Goal: Answer question/provide support

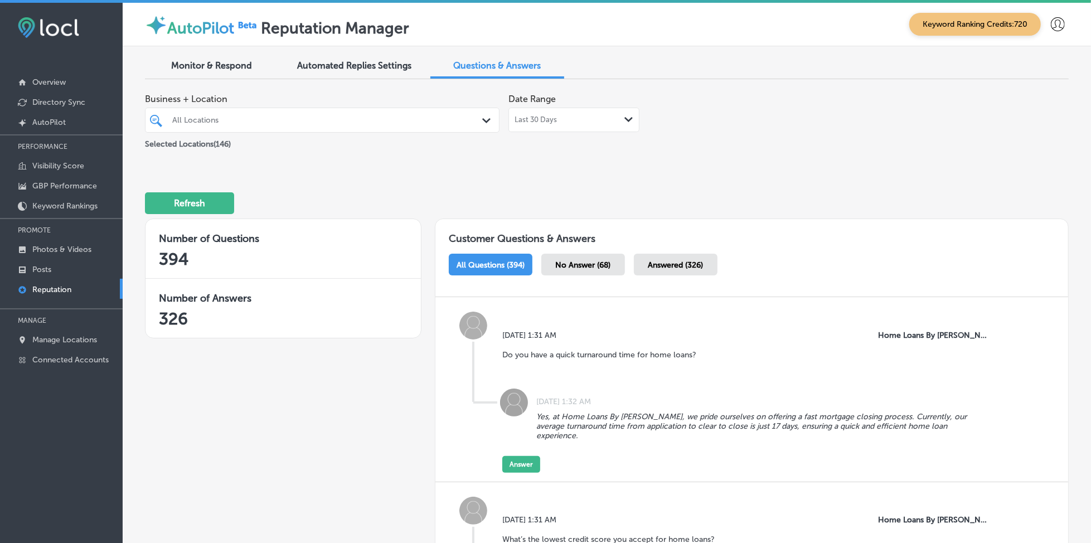
click at [249, 117] on div "All Locations" at bounding box center [327, 119] width 311 height 9
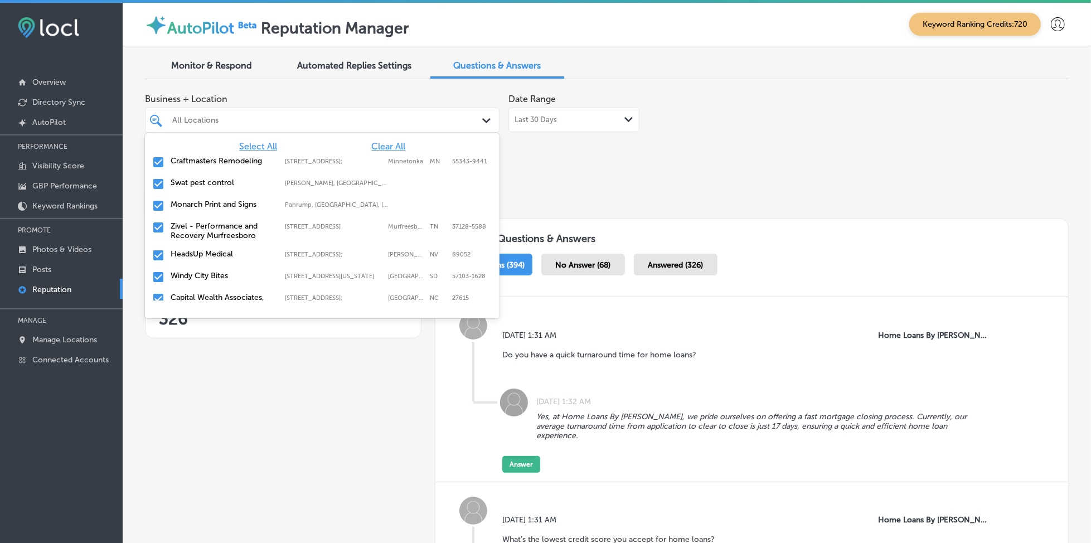
click at [374, 141] on span "Clear All" at bounding box center [388, 146] width 34 height 11
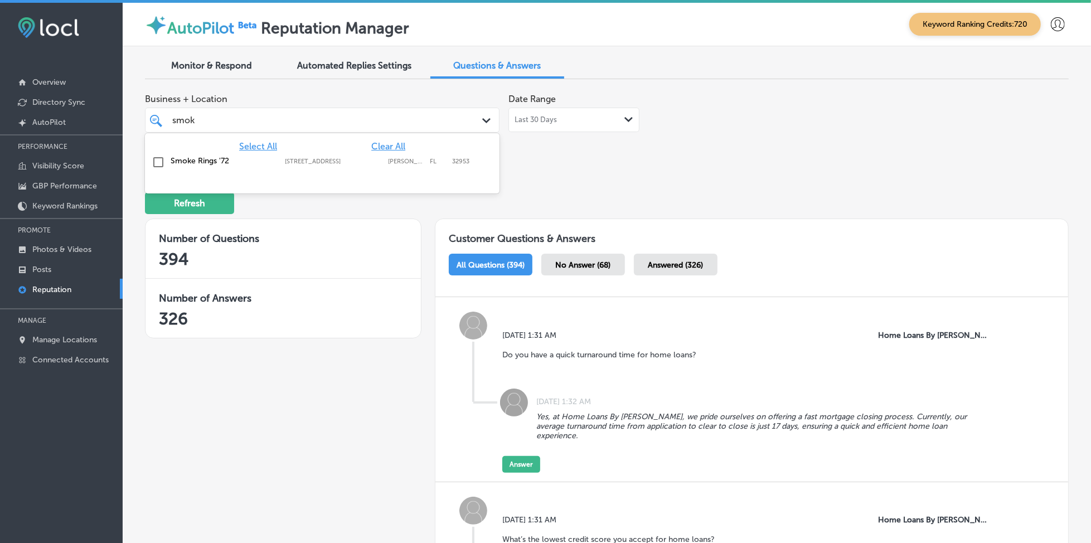
click at [411, 163] on label "[PERSON_NAME][GEOGRAPHIC_DATA]" at bounding box center [407, 161] width 36 height 7
type input "smok"
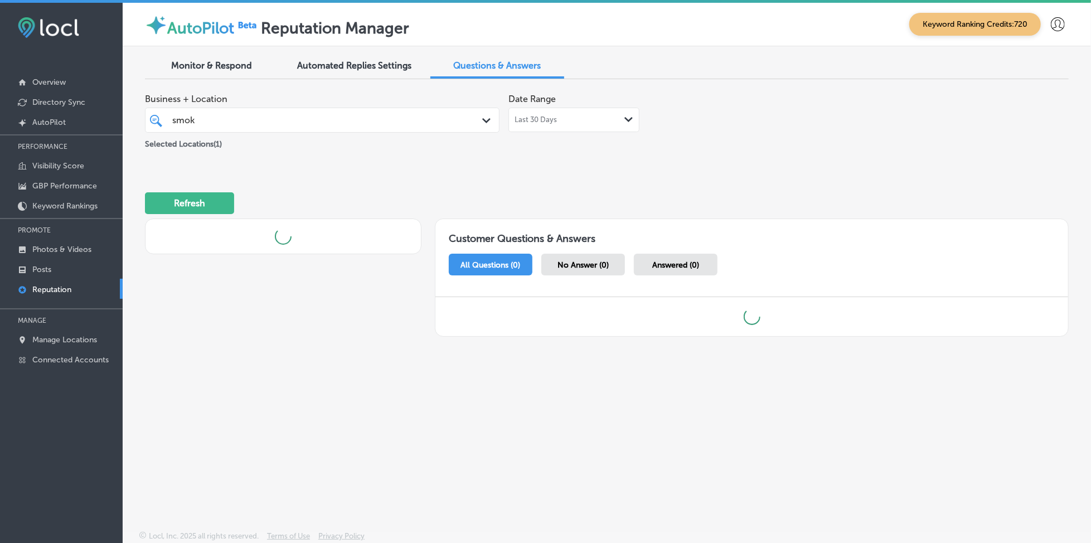
click at [661, 142] on div "Business + Location smok smok Path Created with Sketch. Selected Locations ( 1 …" at bounding box center [422, 119] width 554 height 62
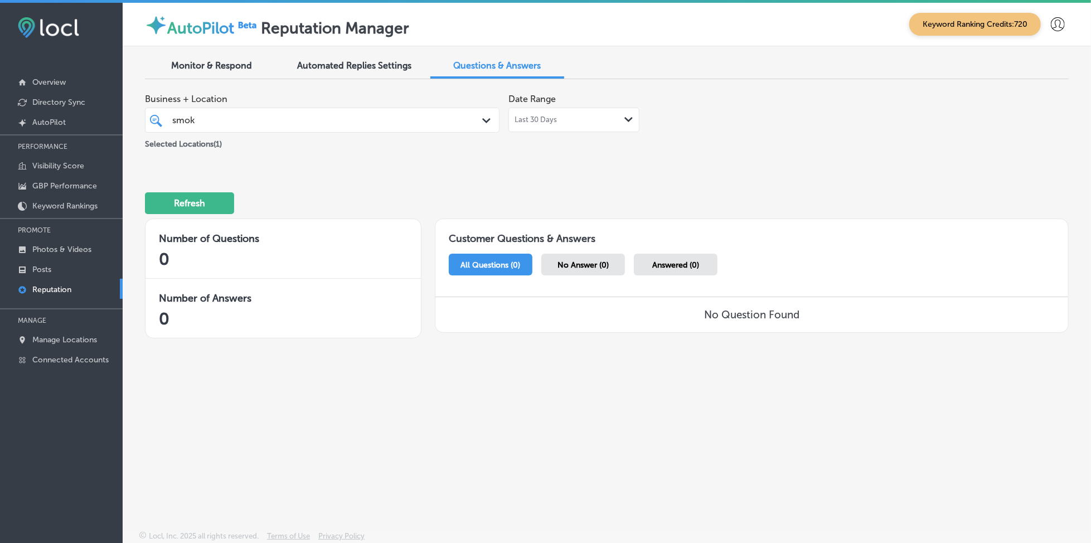
click at [605, 264] on span "No Answer (0)" at bounding box center [583, 264] width 51 height 9
click at [491, 265] on span "All Questions (0)" at bounding box center [491, 264] width 60 height 9
click at [224, 66] on span "Monitor & Respond" at bounding box center [212, 65] width 81 height 11
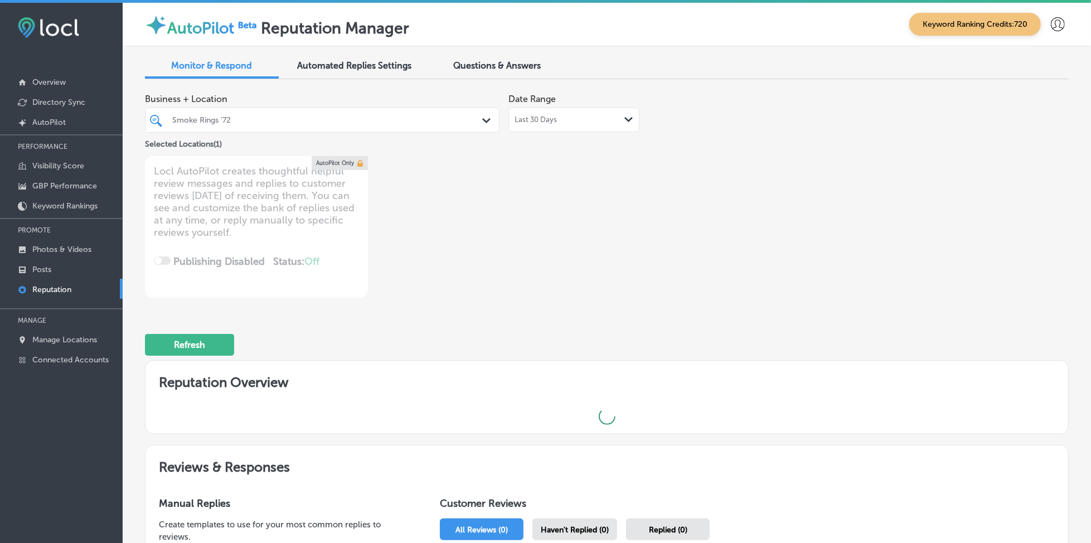
click at [321, 114] on div at bounding box center [307, 120] width 272 height 15
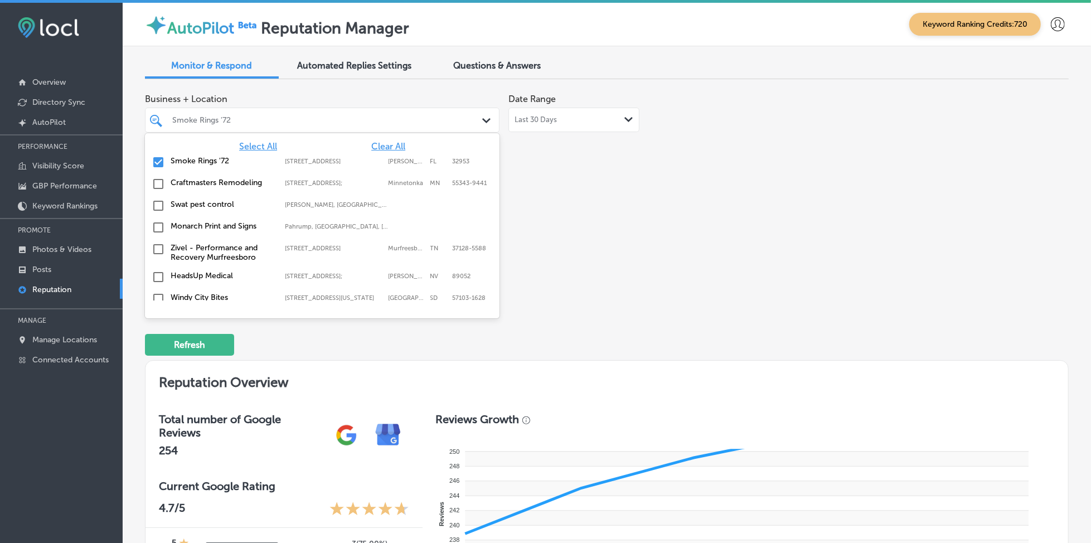
click at [257, 144] on span "Select All" at bounding box center [258, 146] width 38 height 11
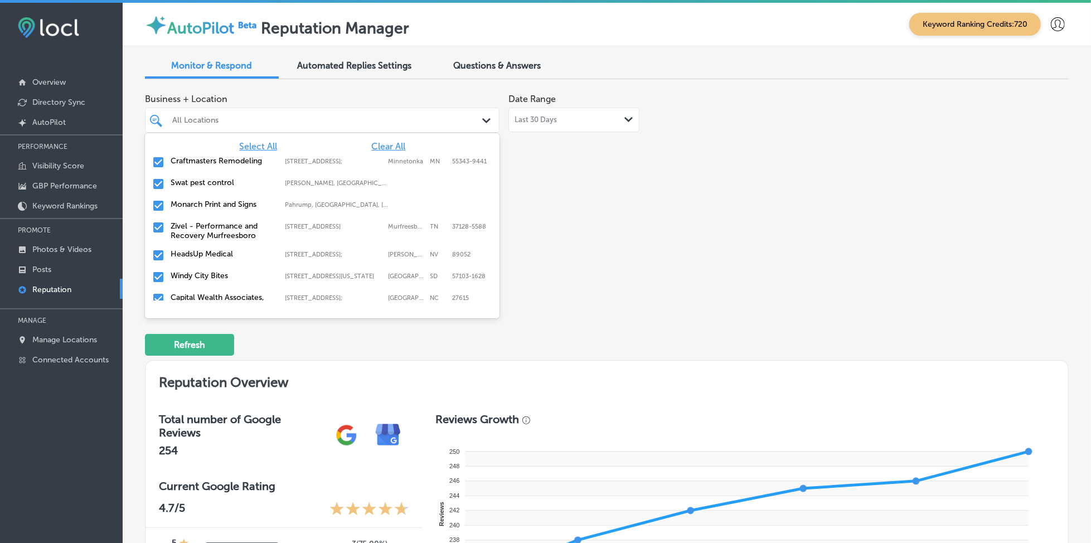
click at [835, 258] on div "Business + Location option focused, 1 of 149. 149 results available. Use Up and…" at bounding box center [607, 193] width 924 height 210
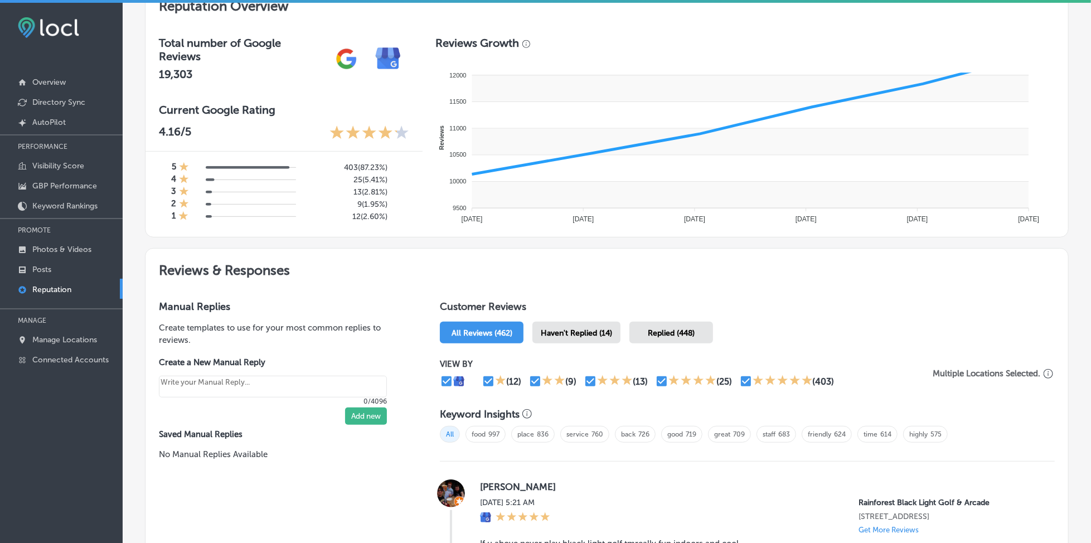
scroll to position [379, 0]
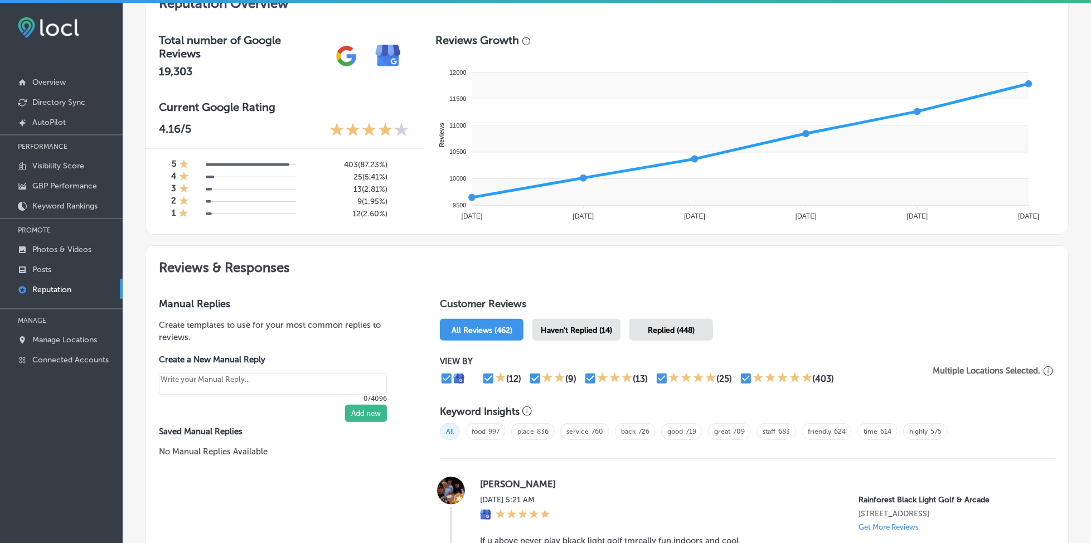
click at [558, 326] on span "Haven't Replied (14)" at bounding box center [576, 330] width 71 height 9
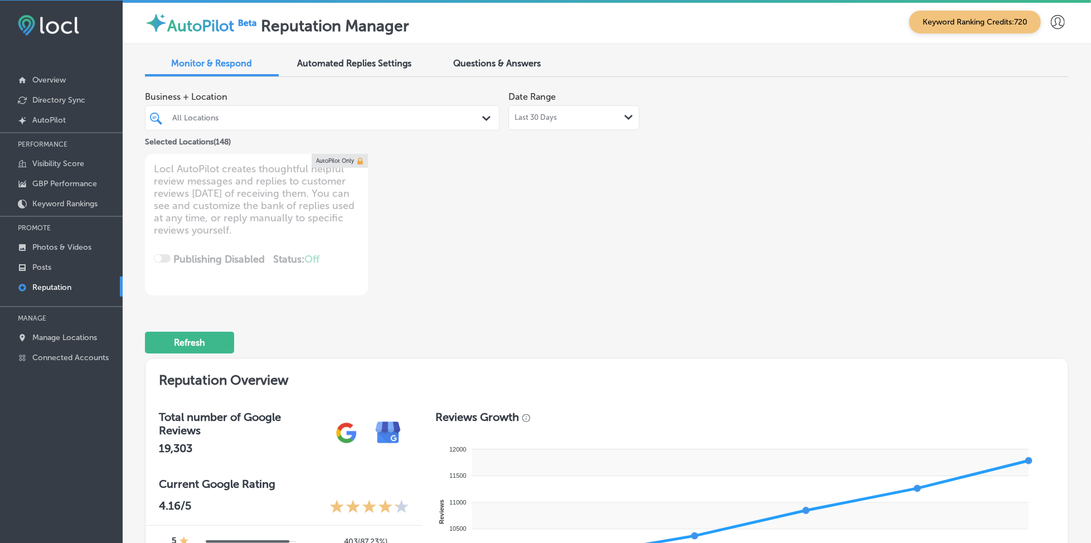
click at [544, 118] on span "Last 30 Days" at bounding box center [536, 117] width 42 height 9
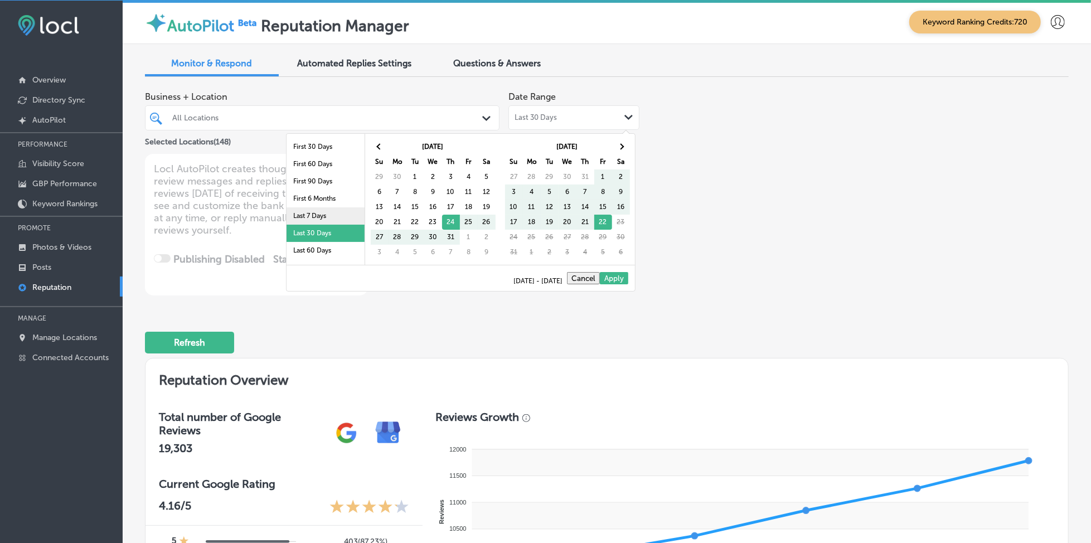
click at [322, 213] on li "Last 7 Days" at bounding box center [326, 215] width 78 height 17
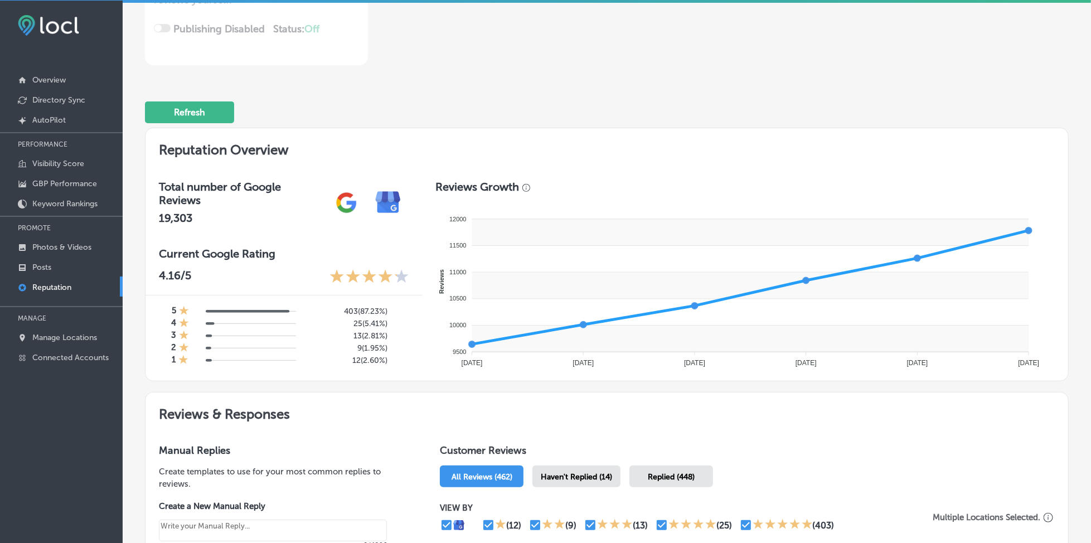
scroll to position [305, 0]
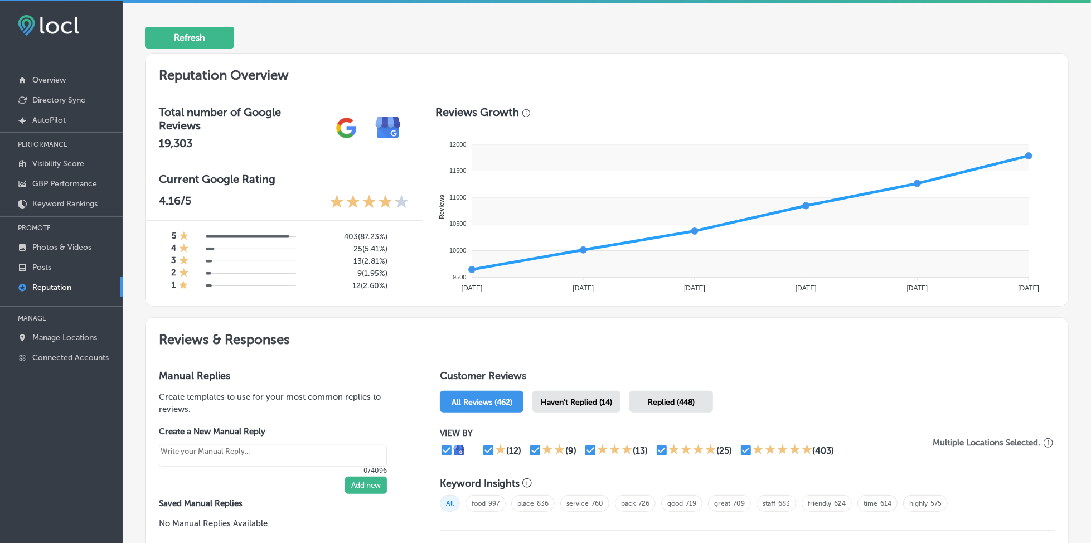
click at [577, 404] on div "Haven't Replied (14)" at bounding box center [577, 402] width 88 height 22
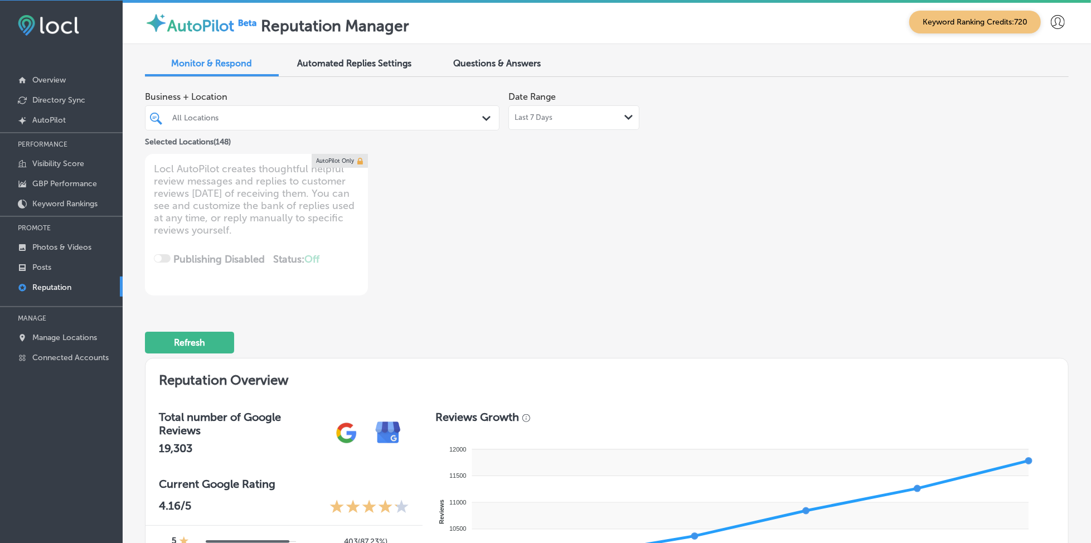
click at [578, 113] on div "Last 7 Days Path Created with Sketch." at bounding box center [574, 117] width 119 height 9
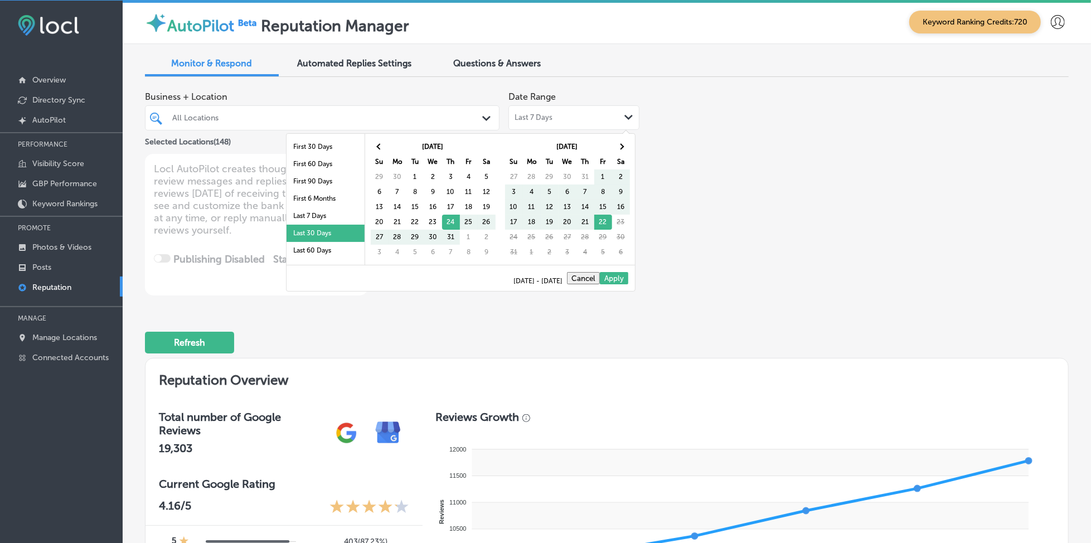
click at [318, 234] on li "Last 30 Days" at bounding box center [326, 233] width 78 height 17
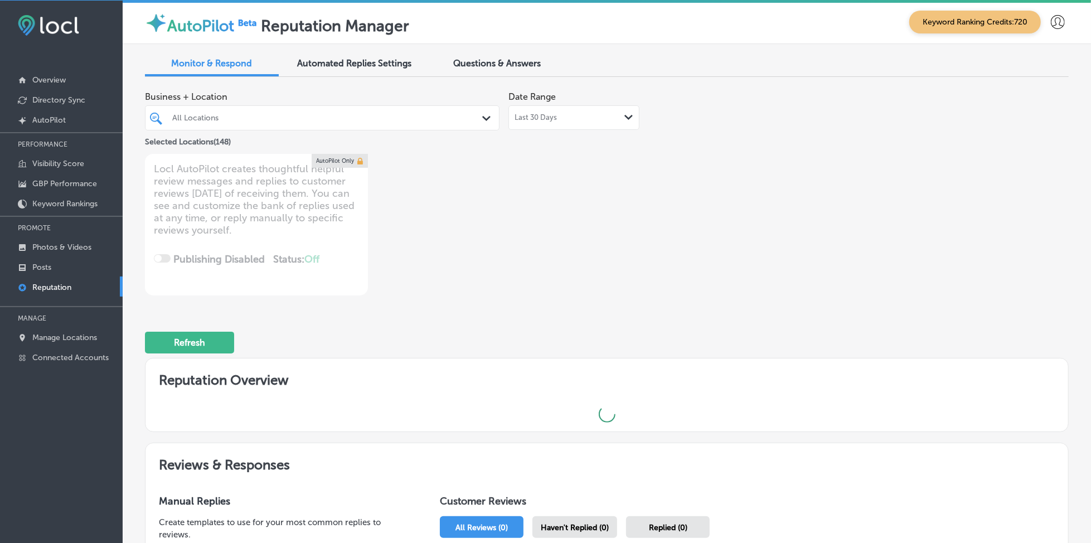
type textarea "x"
